Goal: Task Accomplishment & Management: Use online tool/utility

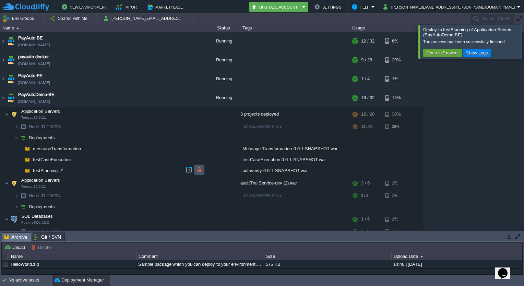
click at [198, 169] on button "button" at bounding box center [199, 170] width 6 height 6
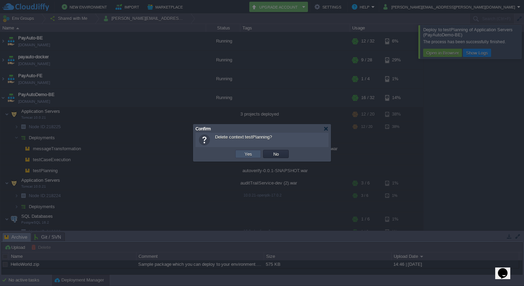
click at [247, 153] on button "Yes" at bounding box center [248, 154] width 12 height 6
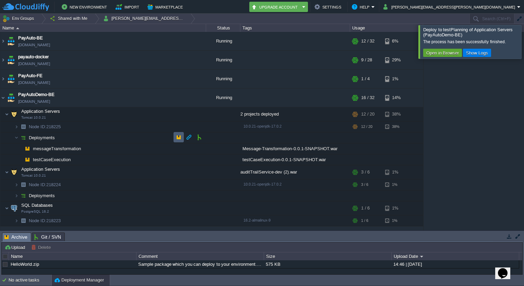
click at [178, 140] on td at bounding box center [178, 137] width 10 height 10
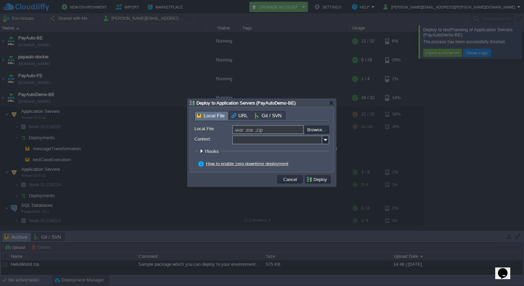
click at [254, 141] on input "Context:" at bounding box center [277, 139] width 90 height 9
type input "testPlanning"
click at [319, 132] on input "file" at bounding box center [285, 129] width 87 height 8
type input "C:\fakepath\autoverify-0.0.1-SNAPSHOT.war"
click at [327, 180] on button "Deploy" at bounding box center [317, 179] width 23 height 6
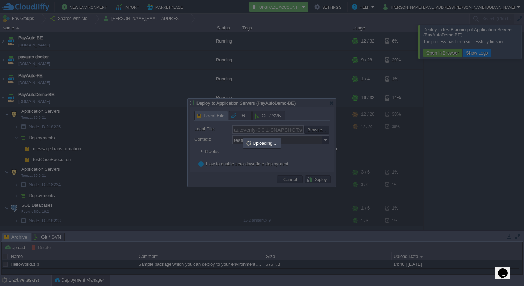
type input ".war .ear .zip"
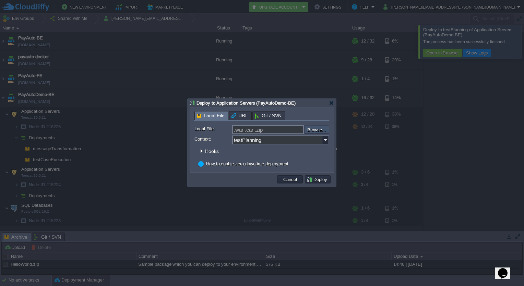
click at [317, 129] on input "file" at bounding box center [285, 129] width 87 height 8
type input "C:\fakepath\autoverify-0.0.1-SNAPSHOT.war"
type input "autoverify-0.0.1-SNAPSHOT.war"
click at [317, 182] on button "Deploy" at bounding box center [317, 179] width 23 height 6
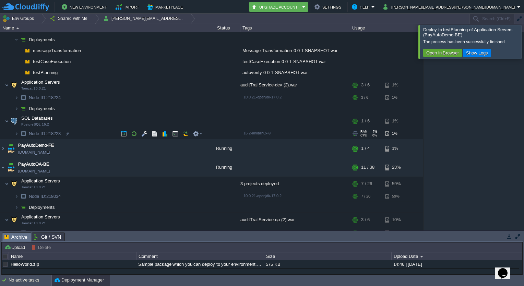
scroll to position [106, 0]
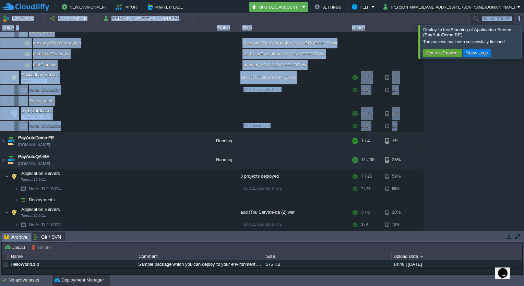
click at [0, 141] on html "New Environment Import Marketplace Bonus ₹0.00 Upgrade Account Settings Help [P…" at bounding box center [262, 143] width 524 height 286
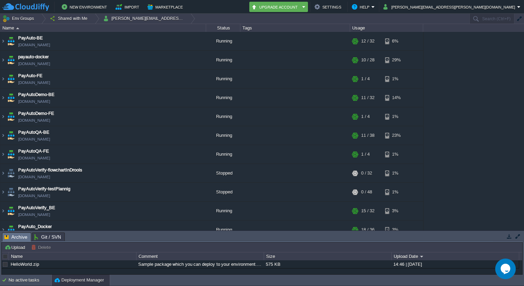
click at [0, 115] on table "PayAuto-BE payauto-be.cloudjiffy.net Running + Add to Env Group RAM 35% CPU 1% …" at bounding box center [211, 135] width 423 height 207
click at [3, 117] on img at bounding box center [2, 116] width 5 height 19
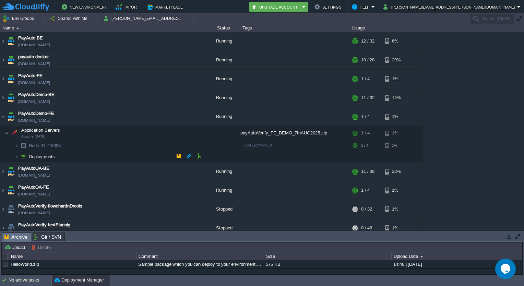
click at [14, 154] on img at bounding box center [10, 154] width 10 height 6
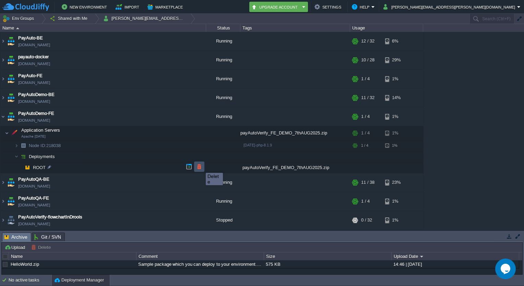
click at [201, 167] on button "button" at bounding box center [199, 167] width 6 height 6
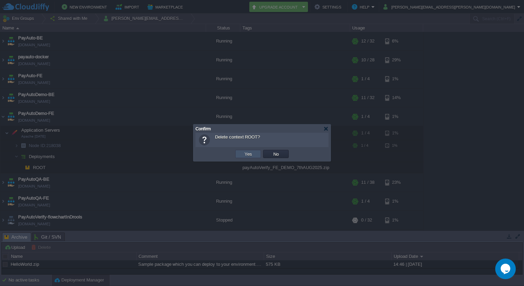
click at [244, 153] on button "Yes" at bounding box center [248, 154] width 12 height 6
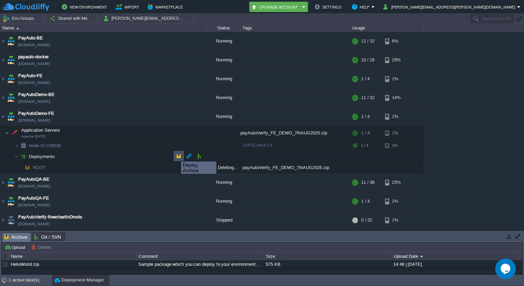
click at [176, 155] on button "button" at bounding box center [179, 156] width 6 height 6
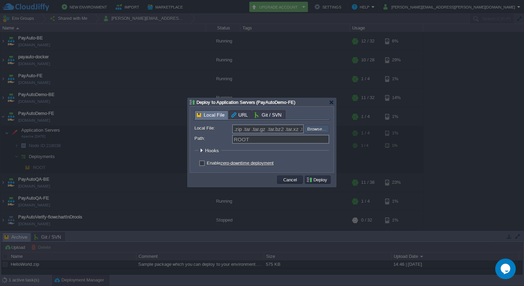
click at [311, 126] on input "file" at bounding box center [285, 129] width 87 height 8
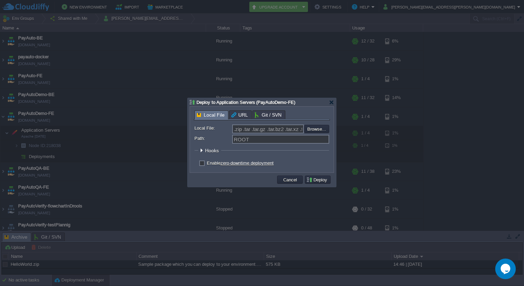
type input "C:\fakepath\build.zip"
type input "build.zip"
click at [323, 183] on td "Deploy" at bounding box center [318, 180] width 26 height 8
